Goal: Information Seeking & Learning: Learn about a topic

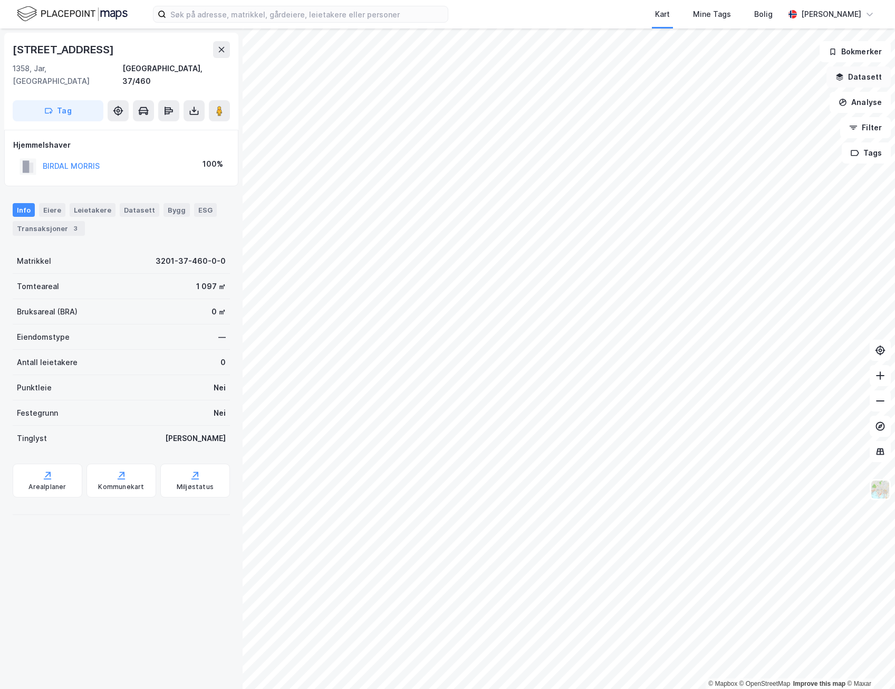
click at [868, 80] on button "Datasett" at bounding box center [859, 76] width 64 height 21
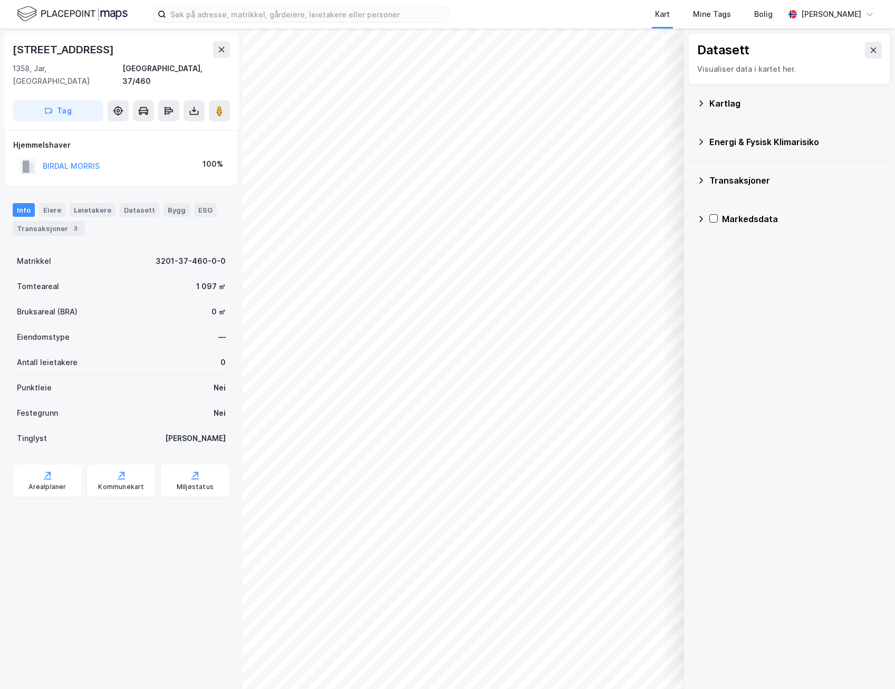
click at [865, 51] on button at bounding box center [873, 50] width 17 height 17
